Goal: Task Accomplishment & Management: Complete application form

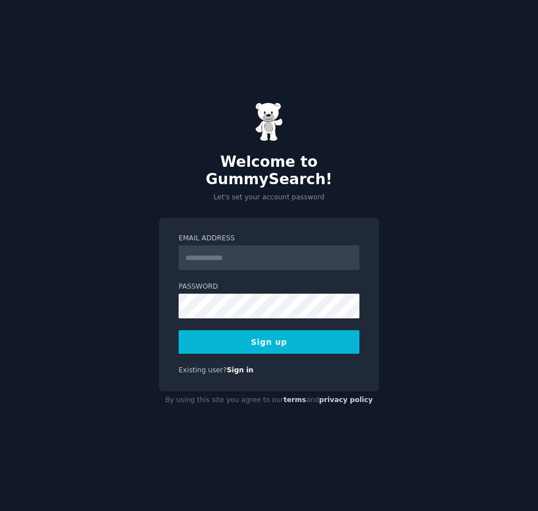
type input "**********"
click at [300, 337] on button "Sign up" at bounding box center [269, 342] width 181 height 24
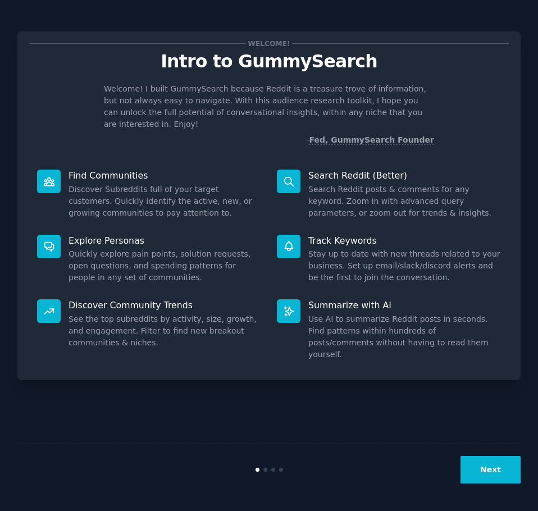
click at [54, 176] on icon at bounding box center [49, 182] width 12 height 12
click at [92, 170] on p "Find Communities" at bounding box center [164, 176] width 193 height 12
click at [492, 471] on button "Next" at bounding box center [490, 470] width 60 height 28
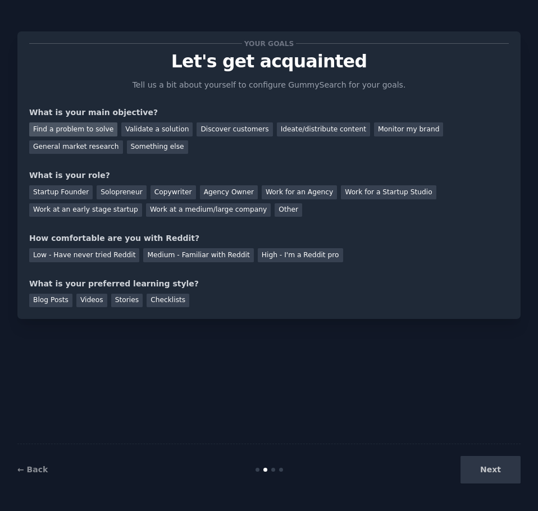
click at [85, 130] on div "Find a problem to solve" at bounding box center [73, 129] width 88 height 14
click at [123, 140] on div "General market research" at bounding box center [76, 147] width 94 height 14
click at [81, 133] on div "Find a problem to solve" at bounding box center [73, 129] width 88 height 14
click at [105, 195] on div "Solopreneur" at bounding box center [121, 192] width 49 height 14
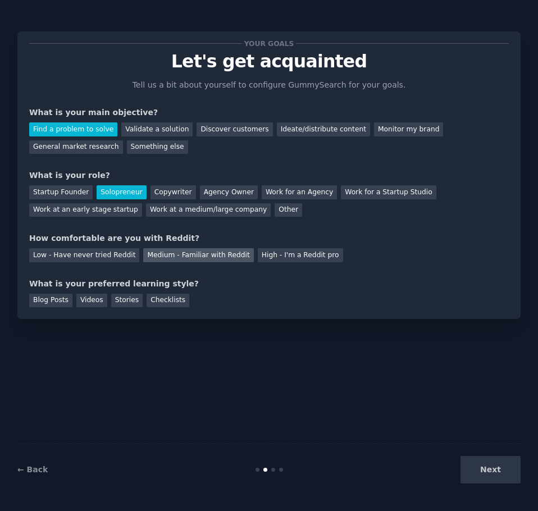
click at [185, 252] on div "Medium - Familiar with Reddit" at bounding box center [198, 255] width 110 height 14
click at [84, 291] on div "Blog Posts Videos Stories Checklists" at bounding box center [268, 299] width 479 height 18
click at [86, 296] on div "Videos" at bounding box center [91, 301] width 31 height 14
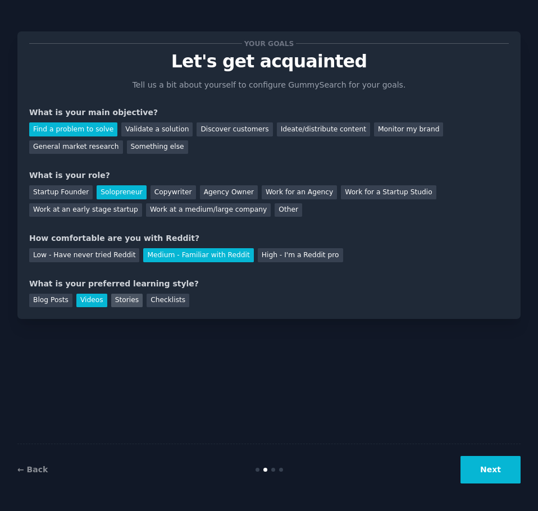
click at [117, 297] on div "Stories" at bounding box center [126, 301] width 31 height 14
click at [101, 302] on div "Blog Posts Videos Stories Checklists" at bounding box center [268, 299] width 479 height 18
drag, startPoint x: 96, startPoint y: 303, endPoint x: 113, endPoint y: 305, distance: 17.5
click at [96, 304] on div "Videos" at bounding box center [91, 301] width 31 height 14
click at [495, 474] on button "Next" at bounding box center [490, 470] width 60 height 28
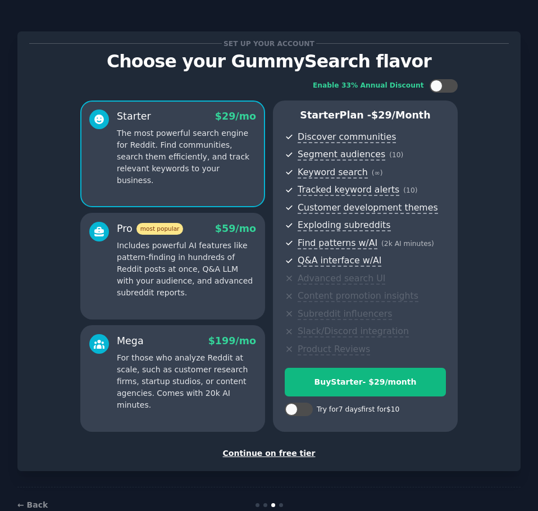
click at [273, 451] on div "Continue on free tier" at bounding box center [268, 453] width 479 height 12
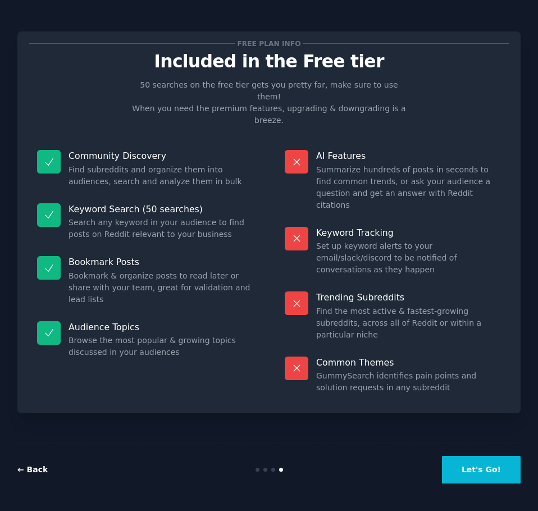
click at [40, 468] on link "← Back" at bounding box center [32, 469] width 30 height 9
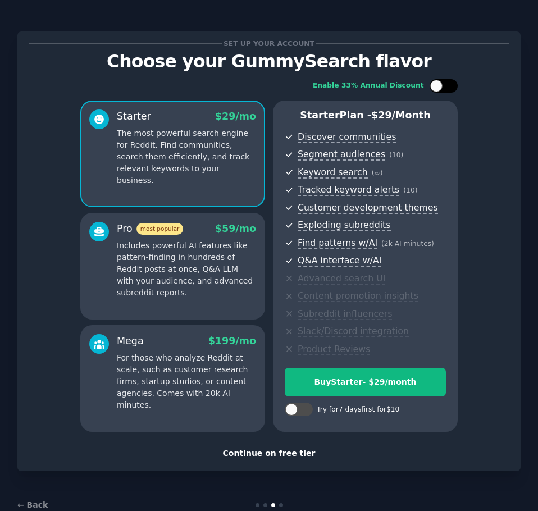
click at [449, 86] on div at bounding box center [449, 86] width 6 height 6
click at [449, 86] on div at bounding box center [451, 86] width 12 height 12
click at [449, 86] on div at bounding box center [449, 86] width 6 height 6
click at [449, 86] on div at bounding box center [451, 86] width 12 height 12
click at [449, 86] on div at bounding box center [449, 86] width 6 height 6
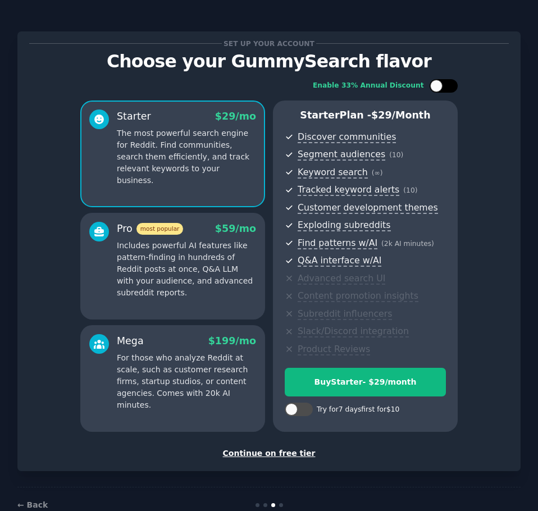
checkbox input "true"
click at [21, 499] on div "← Back" at bounding box center [101, 505] width 168 height 12
click at [27, 504] on link "← Back" at bounding box center [32, 504] width 30 height 9
